Goal: Task Accomplishment & Management: Manage account settings

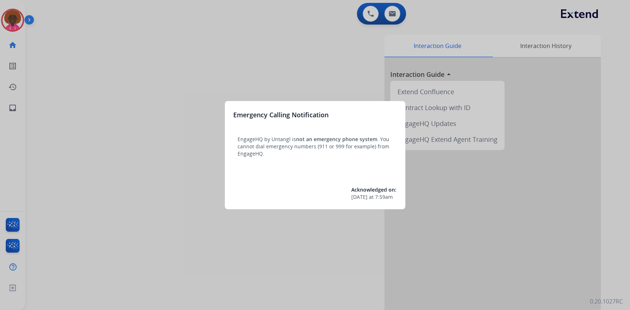
click at [251, 47] on div at bounding box center [315, 155] width 630 height 310
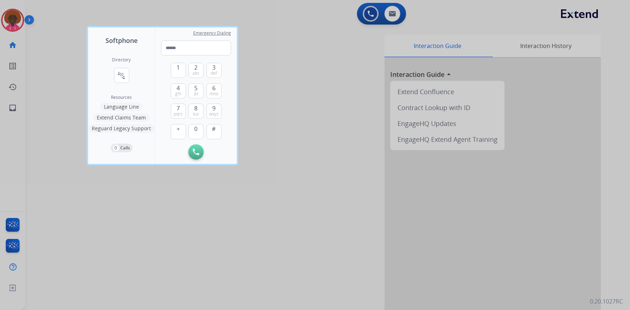
click at [394, 85] on div at bounding box center [315, 155] width 630 height 310
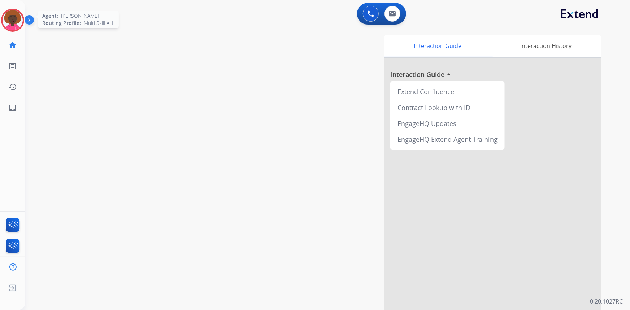
click at [13, 13] on img at bounding box center [13, 20] width 20 height 20
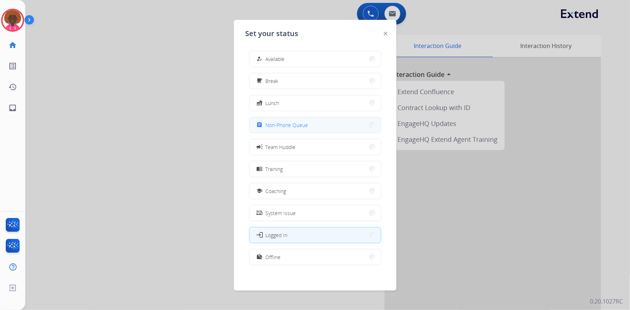
click at [303, 122] on span "Non-Phone Queue" at bounding box center [287, 125] width 43 height 8
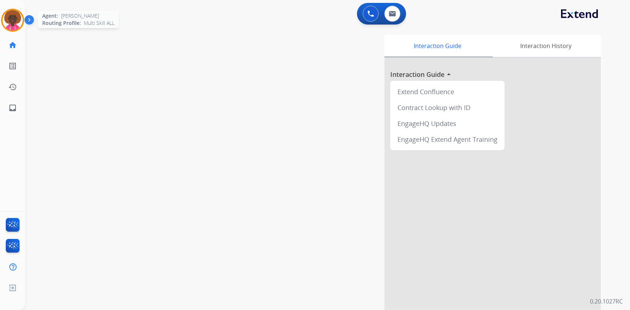
click at [4, 14] on img at bounding box center [13, 20] width 20 height 20
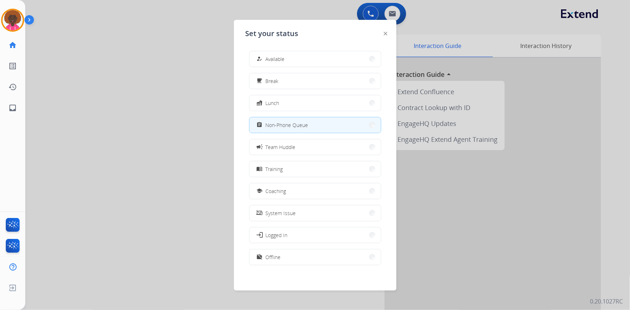
drag, startPoint x: 288, startPoint y: 60, endPoint x: 43, endPoint y: 14, distance: 248.8
click at [281, 60] on button "how_to_reg Available" at bounding box center [316, 59] width 132 height 16
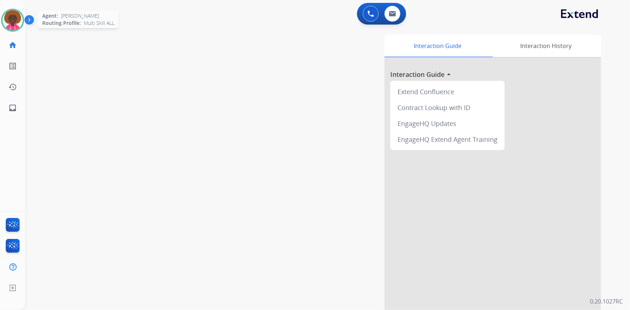
click at [13, 13] on img at bounding box center [13, 20] width 20 height 20
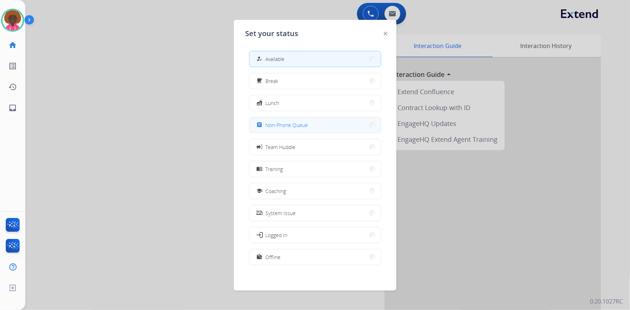
click at [340, 123] on button "assignment Non-Phone Queue" at bounding box center [316, 125] width 132 height 16
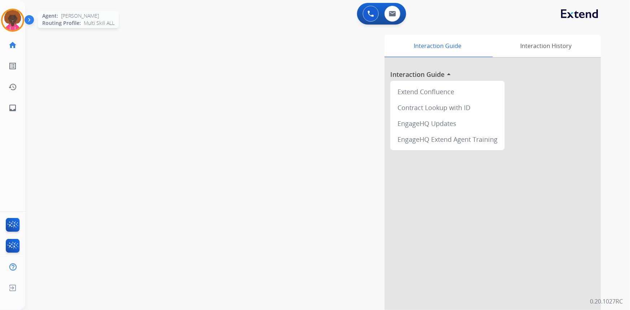
click at [18, 17] on img at bounding box center [13, 20] width 20 height 20
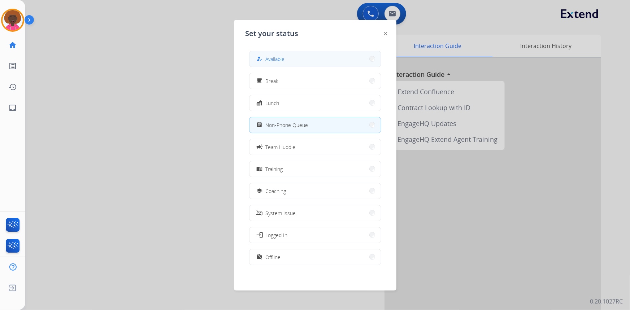
click at [278, 53] on button "how_to_reg Available" at bounding box center [316, 59] width 132 height 16
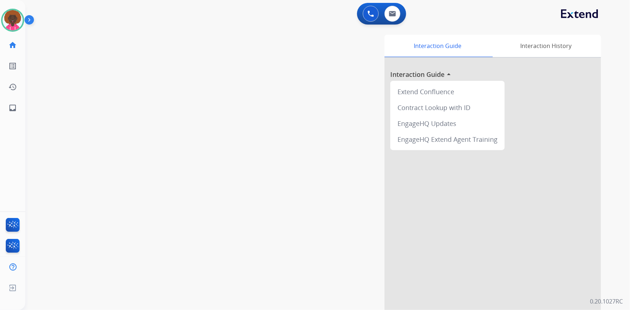
click at [14, 33] on div "Stephanie Available Edit Avatar Agent: Stephanie Routing Profile: Multi Skill A…" at bounding box center [12, 59] width 25 height 118
click at [18, 18] on img at bounding box center [13, 20] width 20 height 20
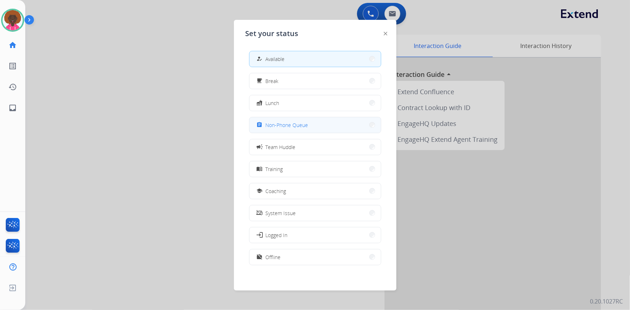
click at [280, 120] on button "assignment Non-Phone Queue" at bounding box center [316, 125] width 132 height 16
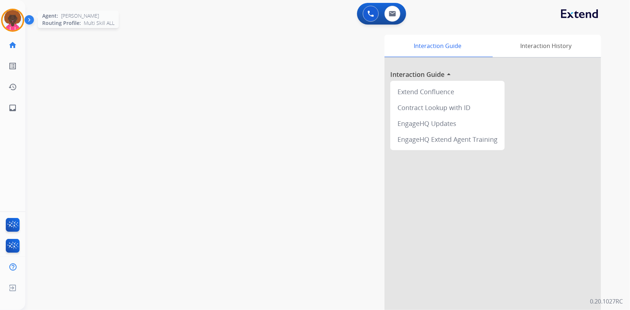
click at [10, 20] on img at bounding box center [13, 20] width 20 height 20
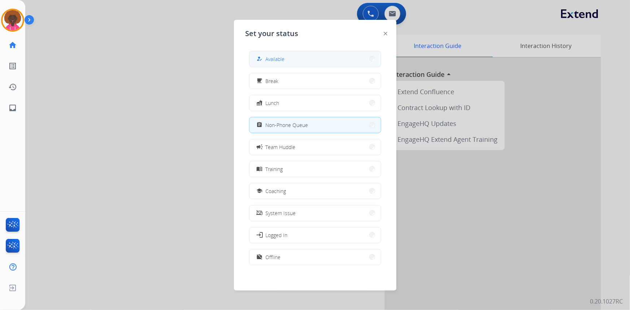
click at [282, 52] on button "how_to_reg Available" at bounding box center [316, 59] width 132 height 16
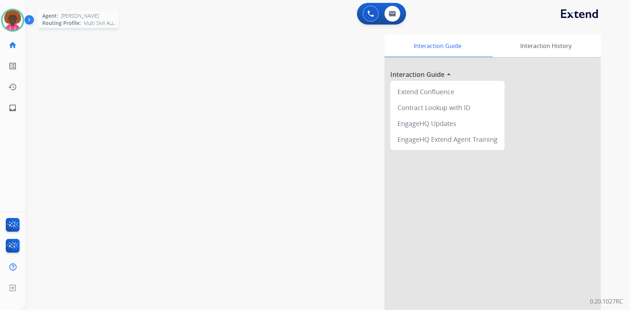
click at [11, 18] on img at bounding box center [13, 20] width 20 height 20
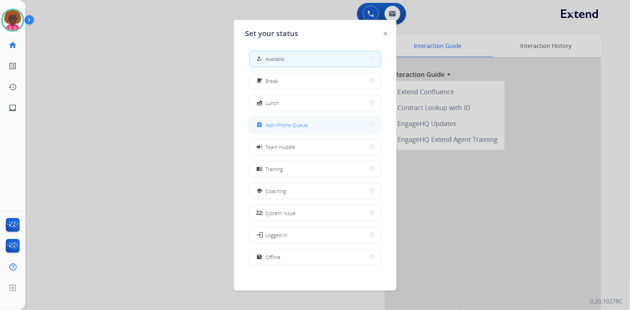
click at [306, 124] on span "Non-Phone Queue" at bounding box center [287, 125] width 43 height 8
